Goal: Task Accomplishment & Management: Manage account settings

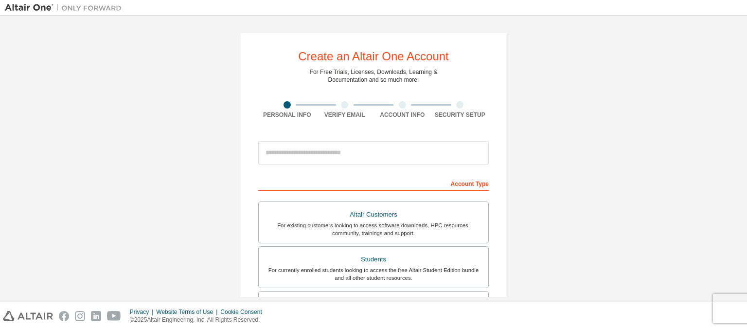
click at [38, 9] on img at bounding box center [66, 8] width 122 height 10
click at [29, 8] on img at bounding box center [66, 8] width 122 height 10
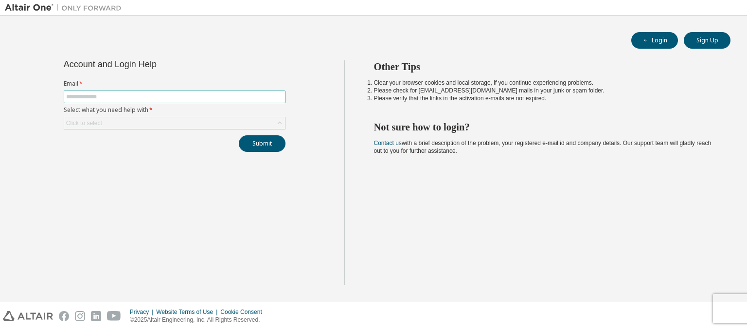
click at [144, 96] on input "text" at bounding box center [174, 97] width 217 height 8
type input "**********"
click at [144, 120] on div "Click to select" at bounding box center [174, 123] width 221 height 12
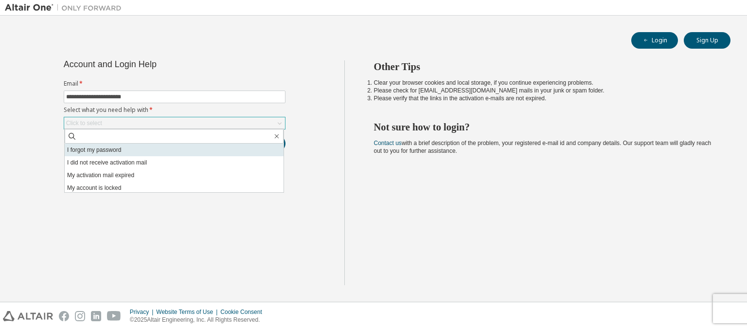
click at [132, 149] on li "I forgot my password" at bounding box center [174, 150] width 219 height 13
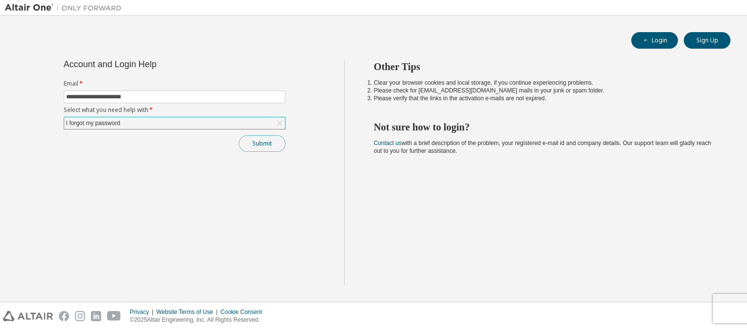
click at [250, 144] on button "Submit" at bounding box center [262, 143] width 47 height 17
click at [645, 47] on button "Login" at bounding box center [654, 40] width 47 height 17
